Goal: Information Seeking & Learning: Learn about a topic

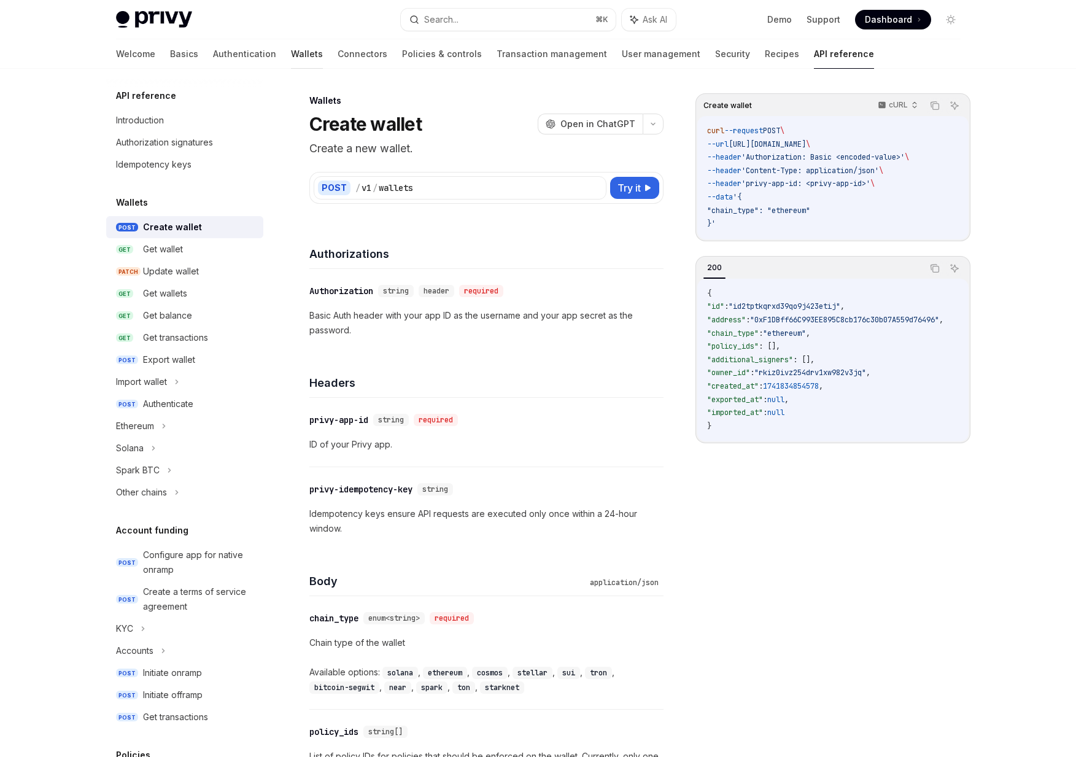
click at [291, 42] on link "Wallets" at bounding box center [307, 53] width 32 height 29
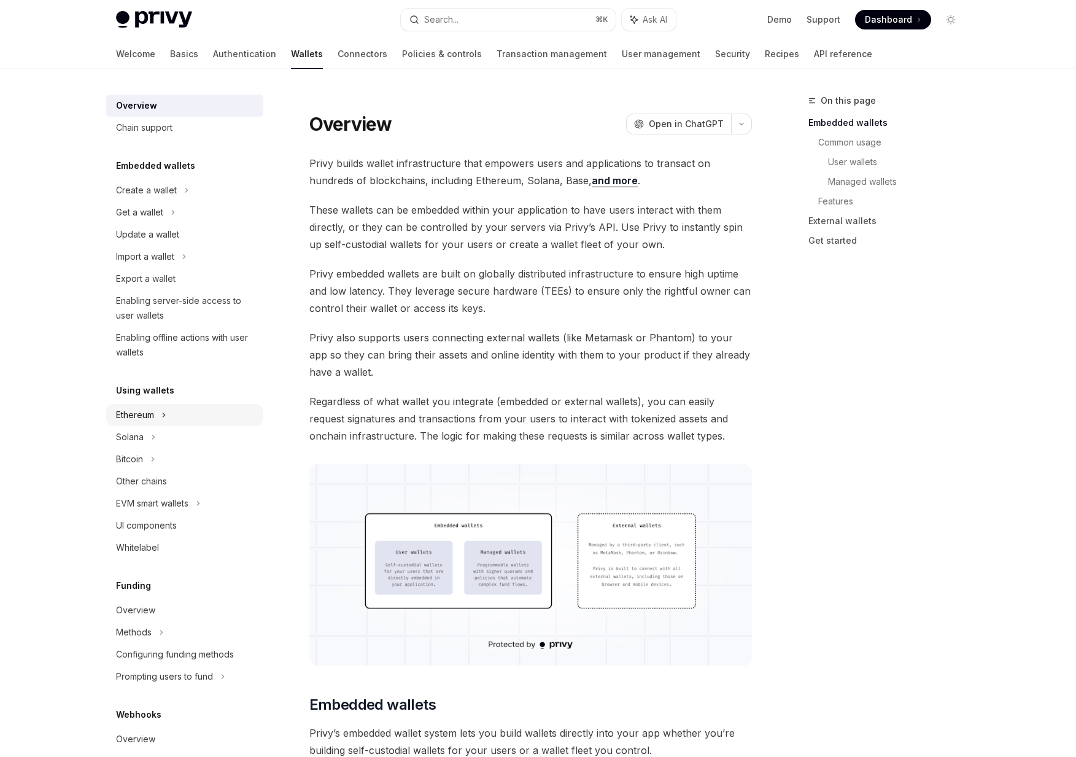
click at [139, 198] on div "Ethereum" at bounding box center [146, 190] width 61 height 15
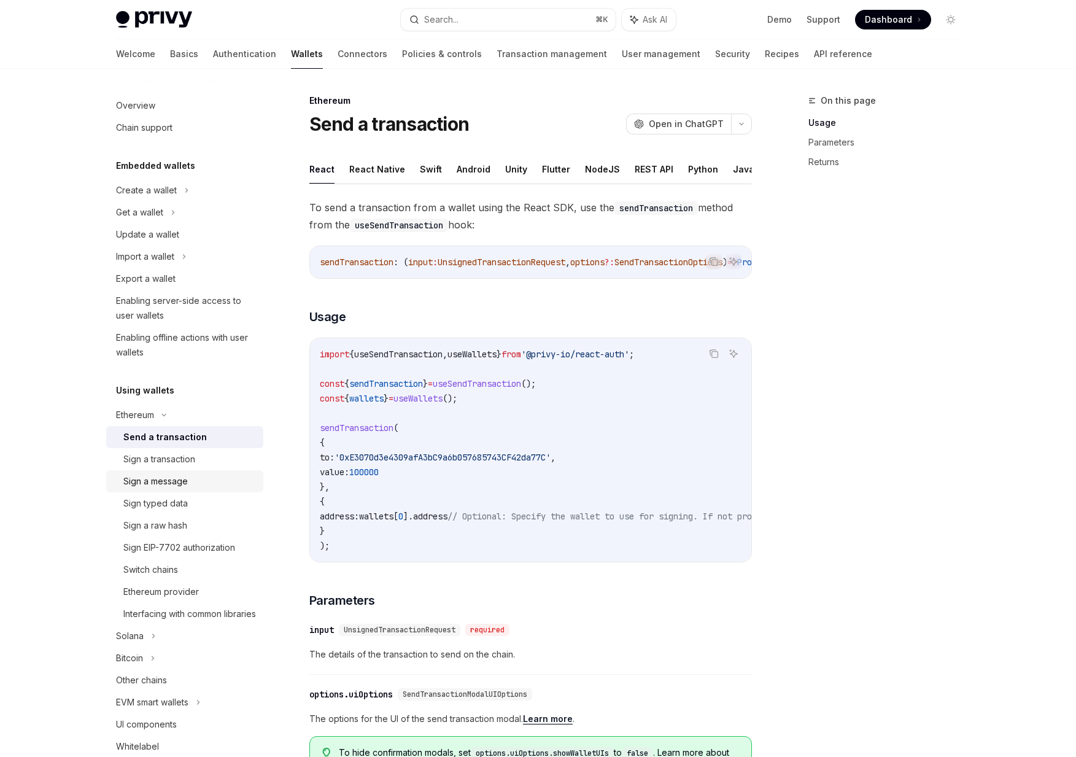
click at [148, 486] on div "Sign a message" at bounding box center [155, 481] width 64 height 15
type textarea "*"
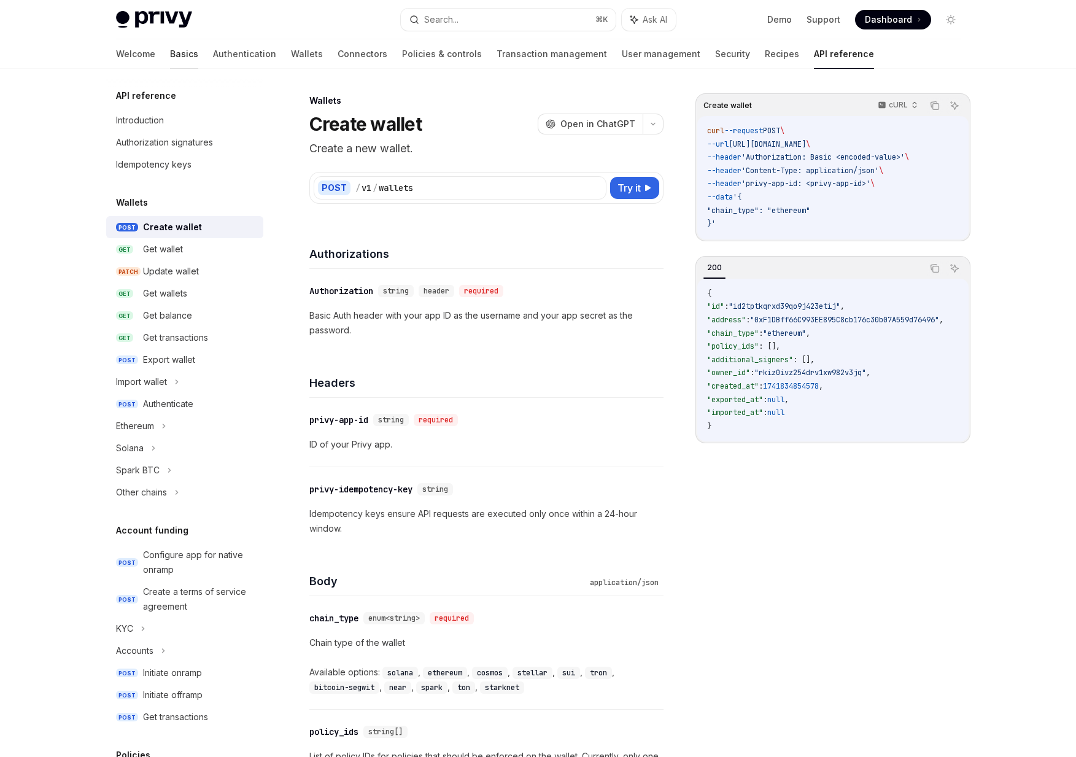
click at [170, 56] on link "Basics" at bounding box center [184, 53] width 28 height 29
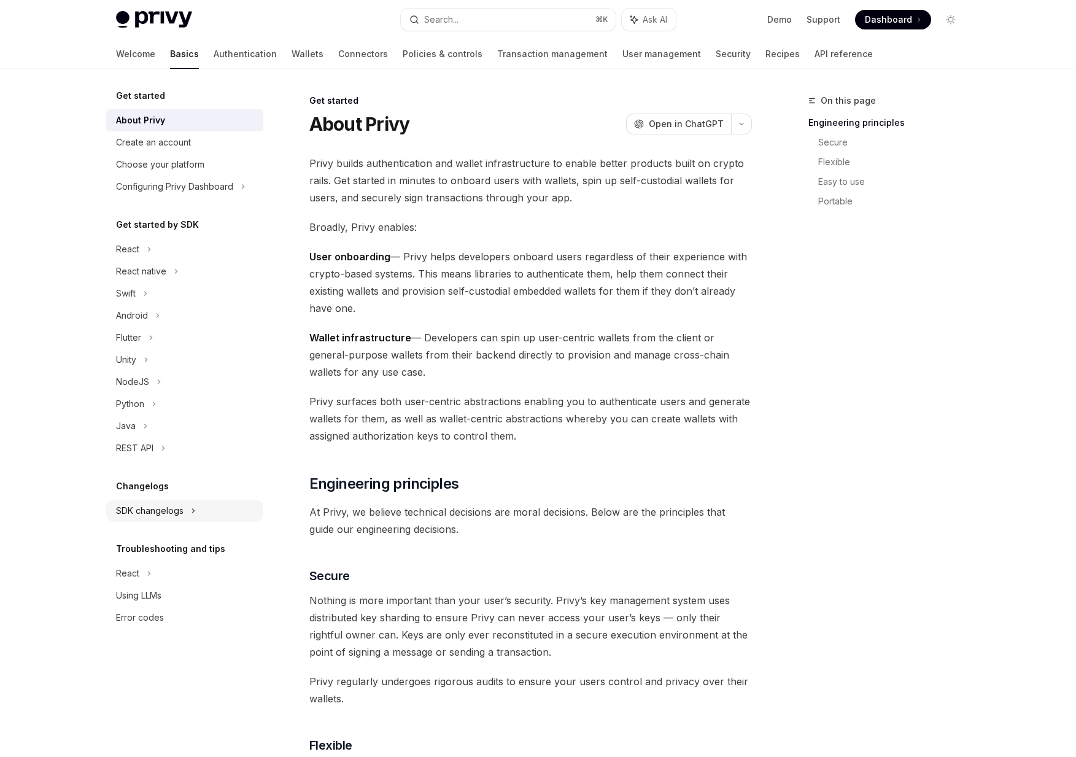
click at [139, 257] on div "SDK changelogs" at bounding box center [127, 249] width 23 height 15
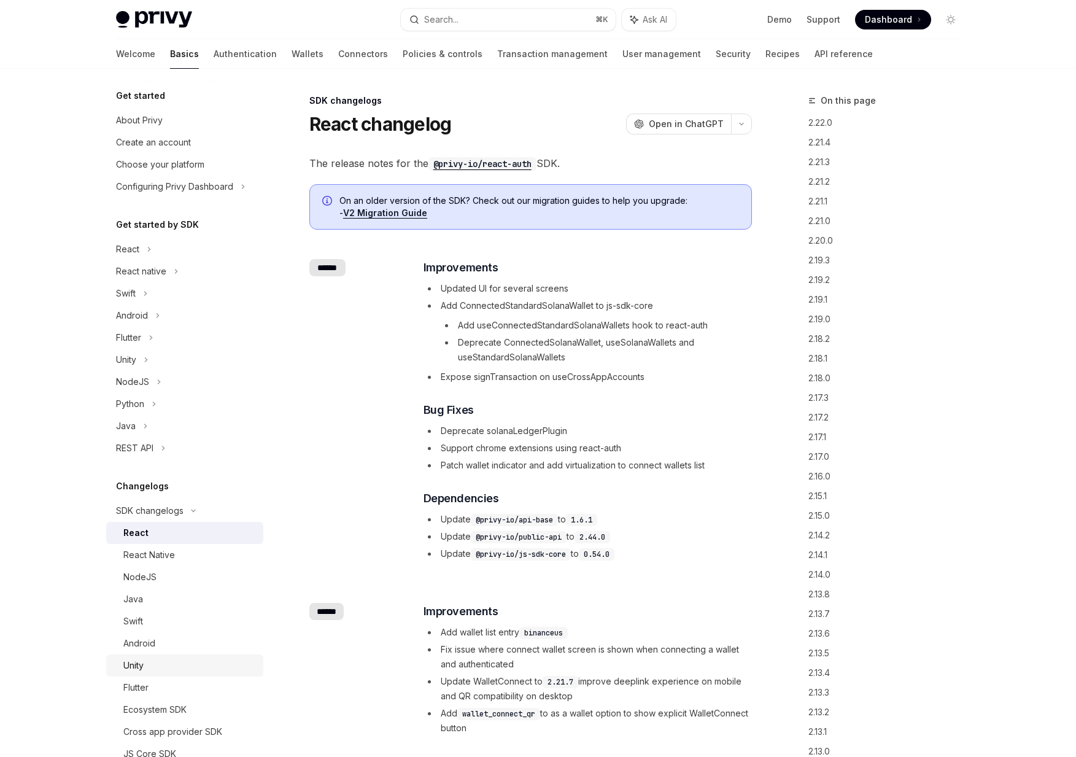
scroll to position [52, 0]
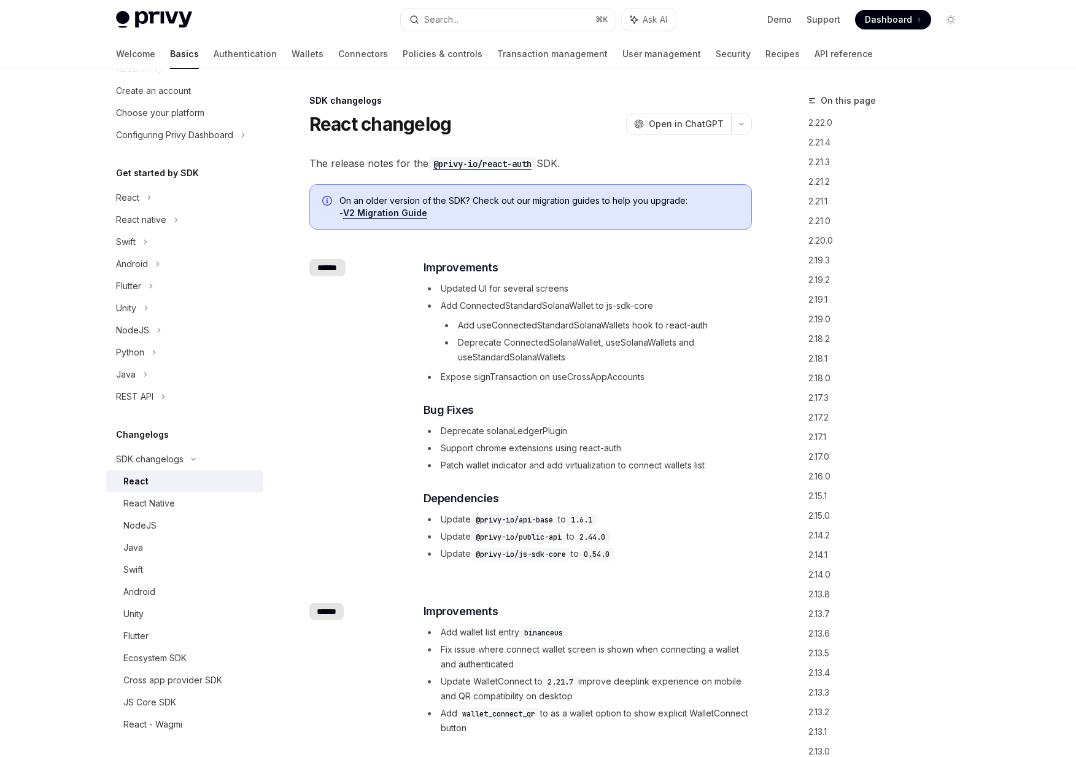
click at [165, 488] on div "React" at bounding box center [189, 481] width 133 height 15
click at [147, 204] on icon at bounding box center [149, 197] width 5 height 15
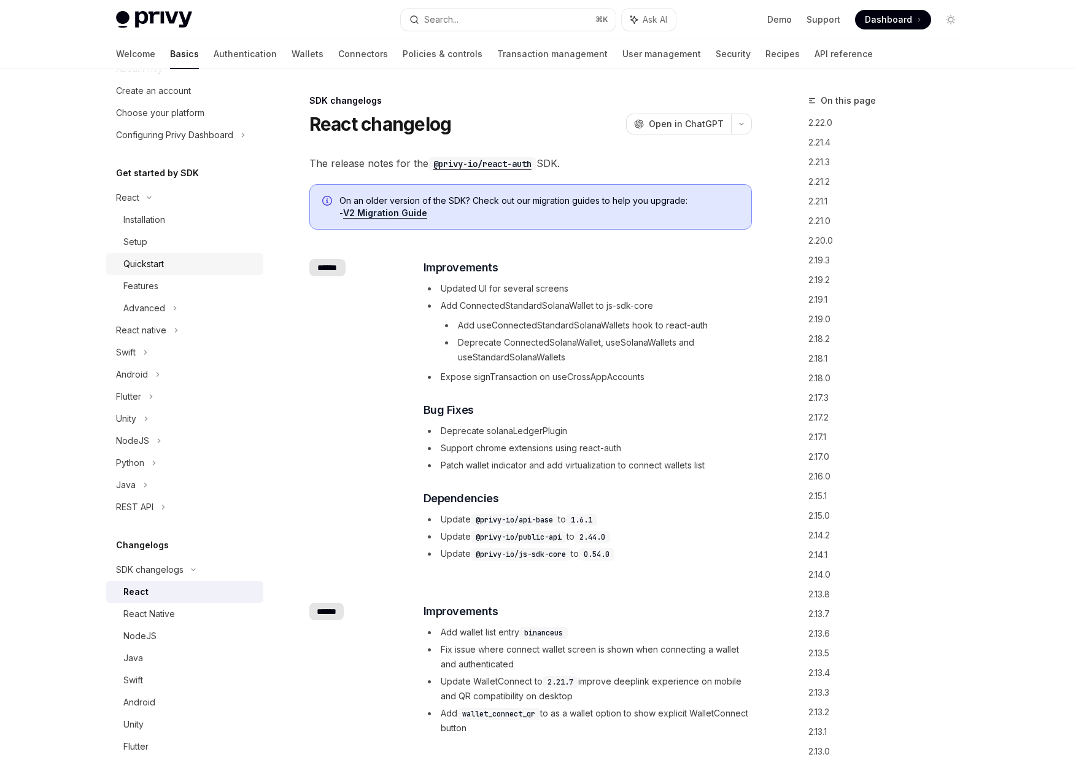
click at [141, 270] on div "Quickstart" at bounding box center [143, 264] width 41 height 15
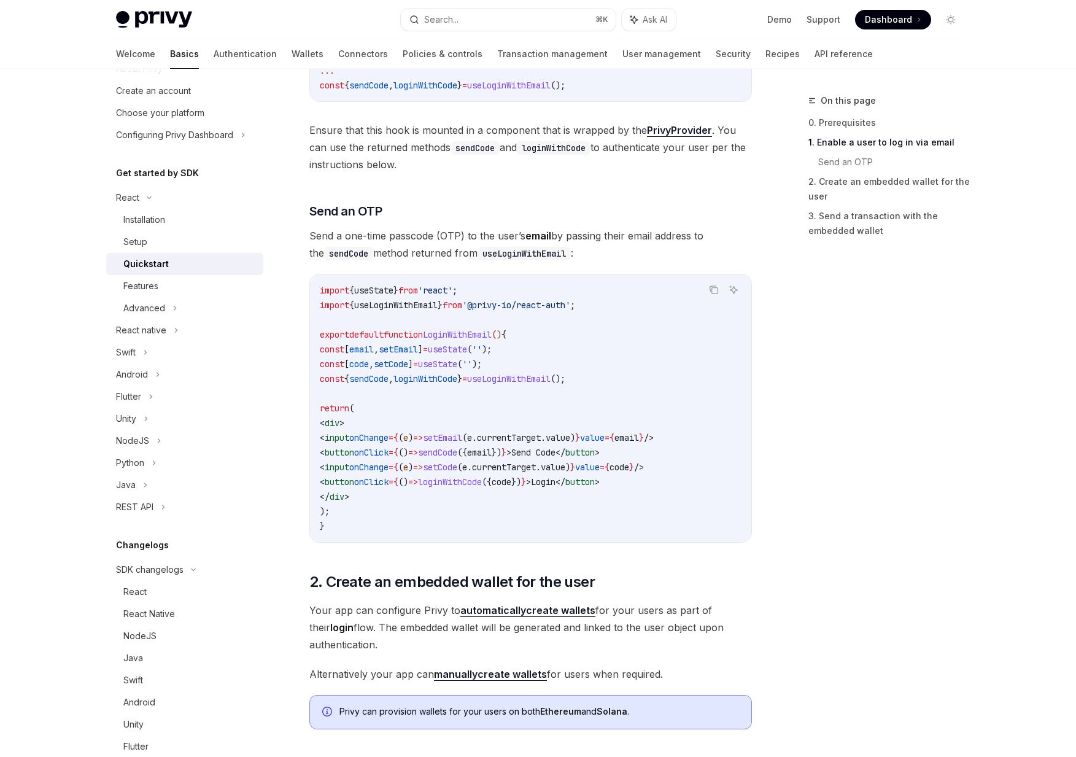
scroll to position [122, 0]
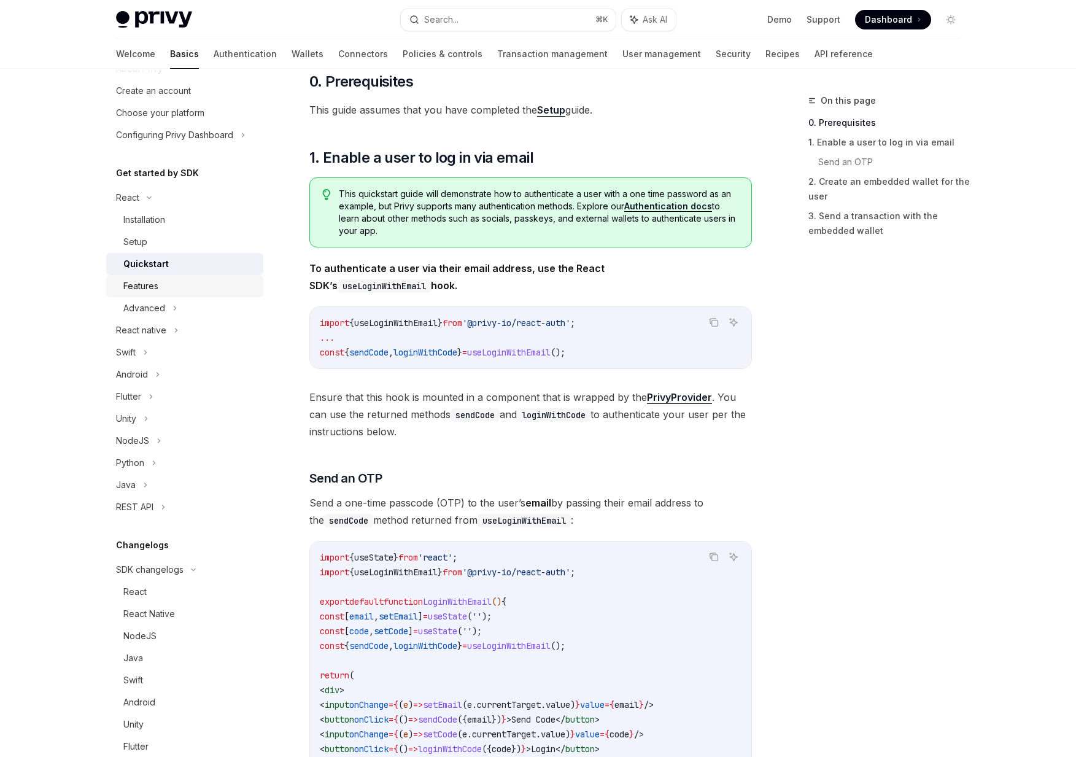
click at [136, 293] on link "Features" at bounding box center [184, 286] width 157 height 22
click at [139, 285] on div "Features" at bounding box center [140, 286] width 35 height 15
type textarea "*"
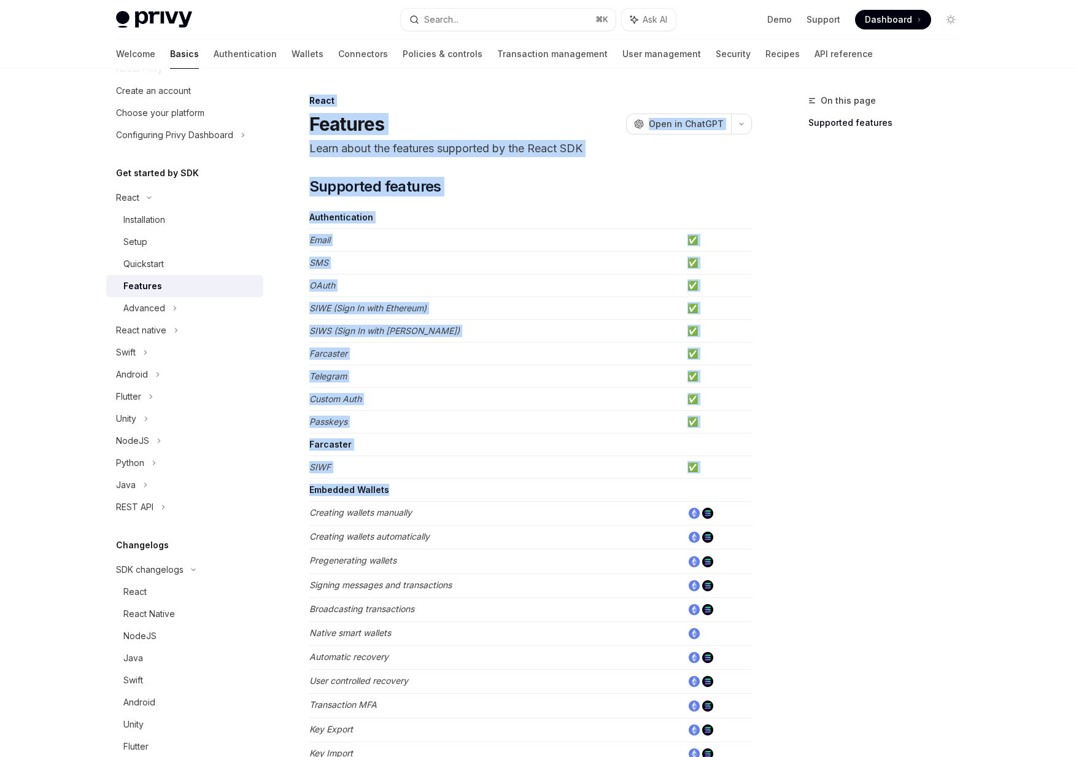
drag, startPoint x: 677, startPoint y: 503, endPoint x: 784, endPoint y: 546, distance: 114.9
click at [784, 546] on div "On this page Supported features React Features OpenAI Open in ChatGPT Learn abo…" at bounding box center [538, 688] width 864 height 1238
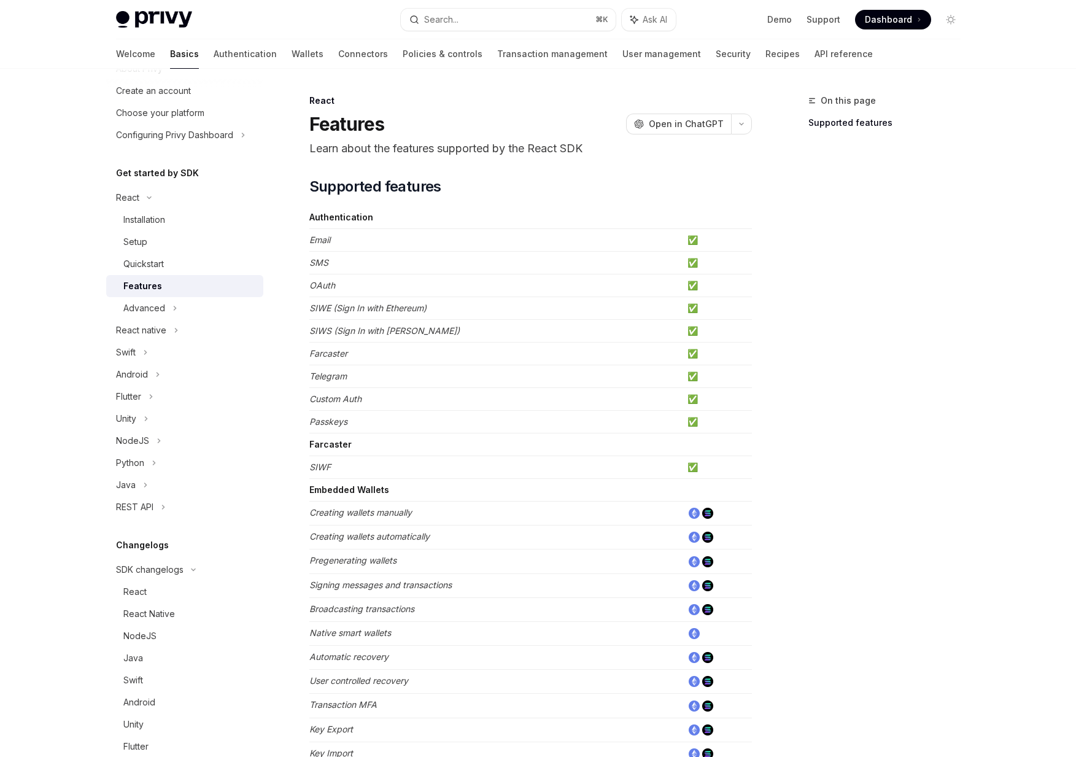
click at [788, 528] on div "On this page Supported features" at bounding box center [877, 425] width 187 height 664
